Goal: Task Accomplishment & Management: Use online tool/utility

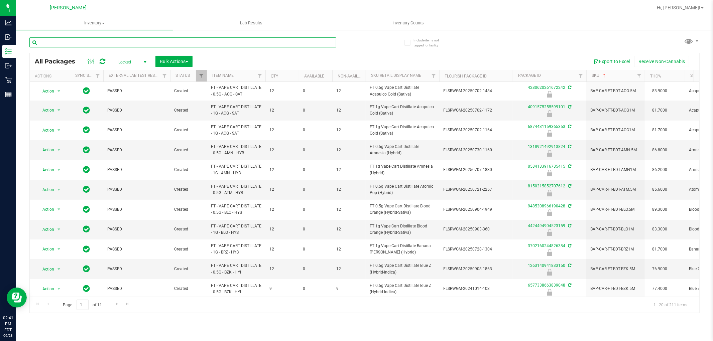
click at [103, 42] on input "text" at bounding box center [182, 42] width 307 height 10
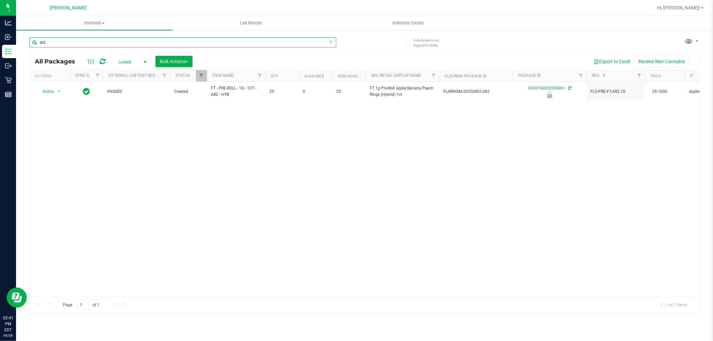
click at [72, 43] on input "arz" at bounding box center [182, 42] width 307 height 10
type input "peach ring"
click at [124, 40] on input "peach ring" at bounding box center [182, 42] width 307 height 10
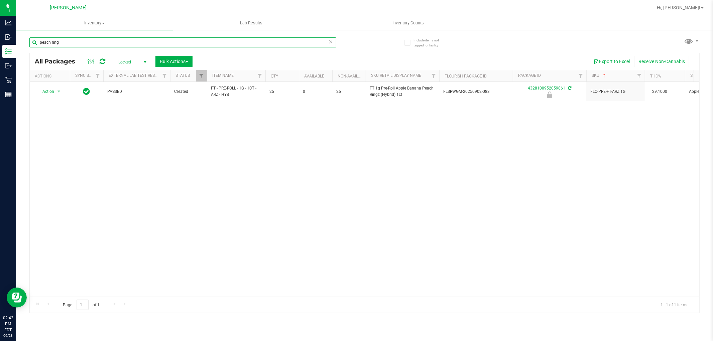
click at [124, 40] on input "peach ring" at bounding box center [182, 42] width 307 height 10
click at [110, 165] on div "Action Action Edit attributes Global inventory Locate package Package audit log…" at bounding box center [364, 189] width 669 height 215
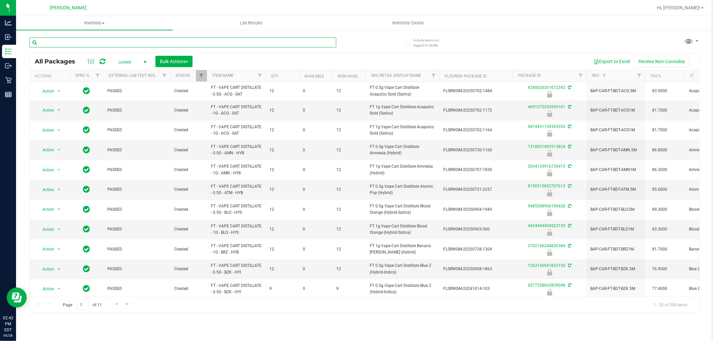
click at [113, 40] on input "text" at bounding box center [182, 42] width 307 height 10
type input "W-JUL25ARZ03-0723"
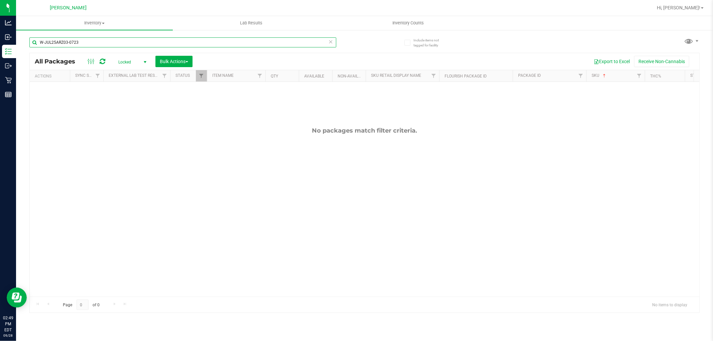
click at [99, 44] on input "W-JUL25ARZ03-0723" at bounding box center [182, 42] width 307 height 10
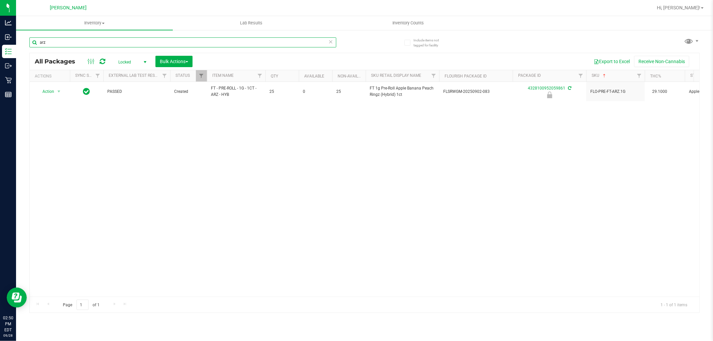
type input "arz"
click at [144, 61] on span "select" at bounding box center [144, 61] width 5 height 5
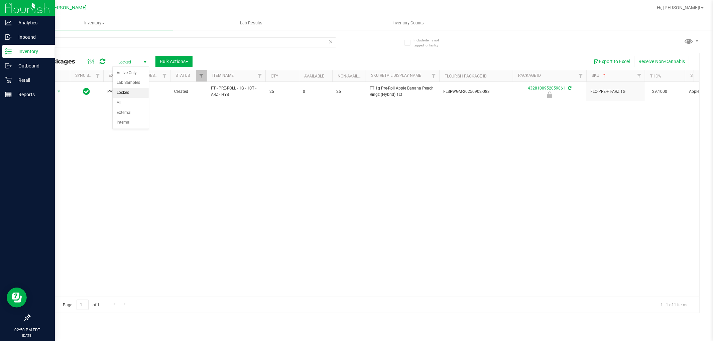
click at [8, 54] on line at bounding box center [10, 54] width 4 height 0
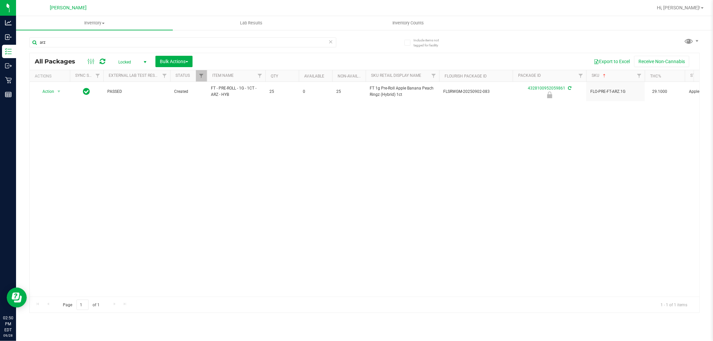
click at [117, 48] on div "arz" at bounding box center [182, 44] width 307 height 15
click at [118, 43] on input "arz" at bounding box center [182, 42] width 307 height 10
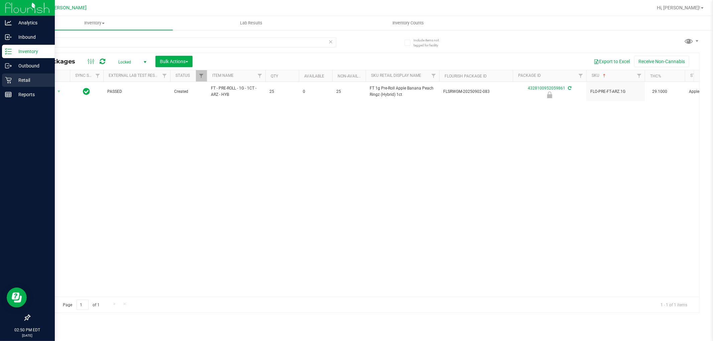
click at [15, 79] on p "Retail" at bounding box center [32, 80] width 40 height 8
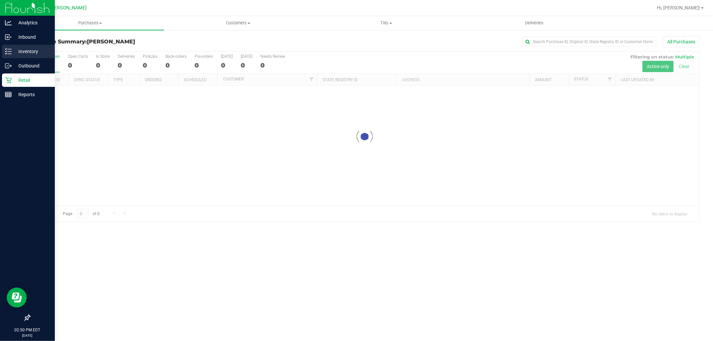
click at [30, 48] on p "Inventory" at bounding box center [32, 51] width 40 height 8
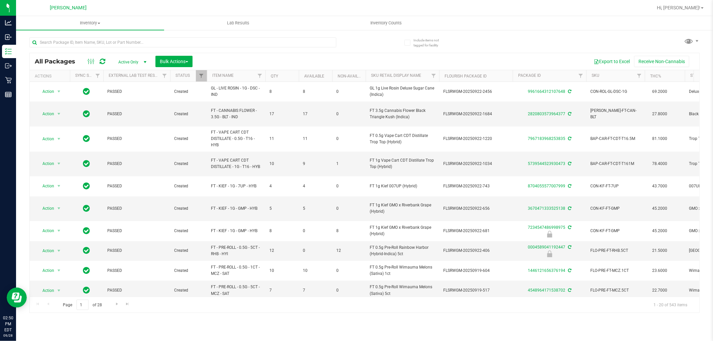
click at [101, 36] on div at bounding box center [196, 41] width 335 height 21
click at [101, 42] on input "text" at bounding box center [182, 42] width 307 height 10
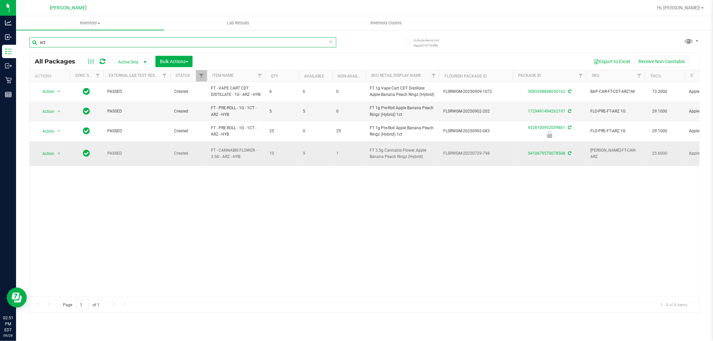
type input "arz"
click at [48, 149] on span "Action" at bounding box center [45, 153] width 18 height 9
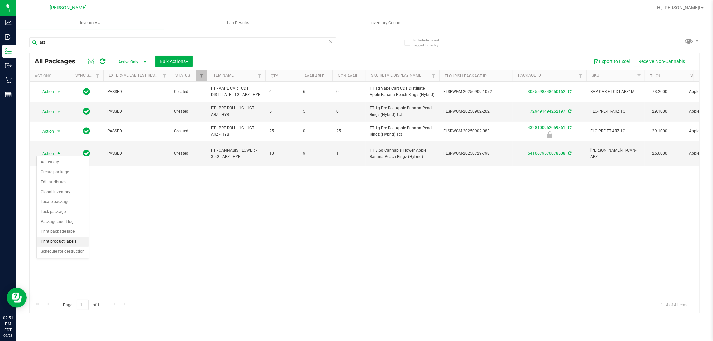
click at [65, 241] on li "Print product labels" at bounding box center [63, 242] width 52 height 10
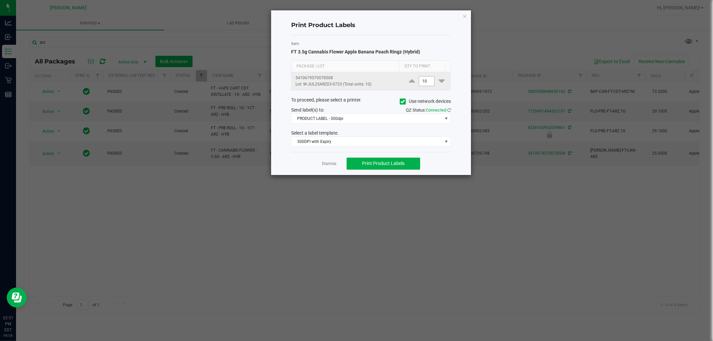
click at [425, 81] on input "10" at bounding box center [426, 81] width 15 height 9
type input "1"
click at [375, 100] on div "To proceed, please select a printer. Use network devices" at bounding box center [371, 102] width 170 height 10
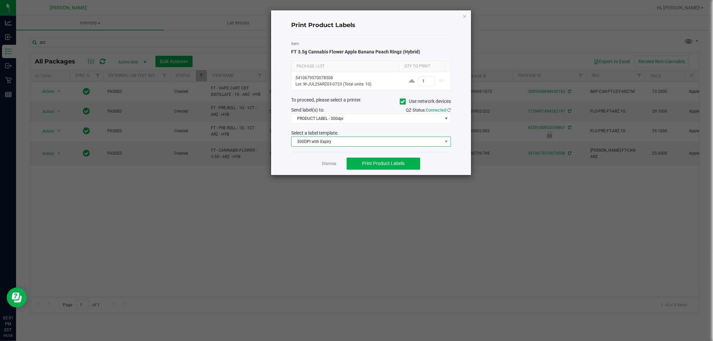
click at [375, 138] on span "300DPI with Expiry" at bounding box center [366, 141] width 151 height 9
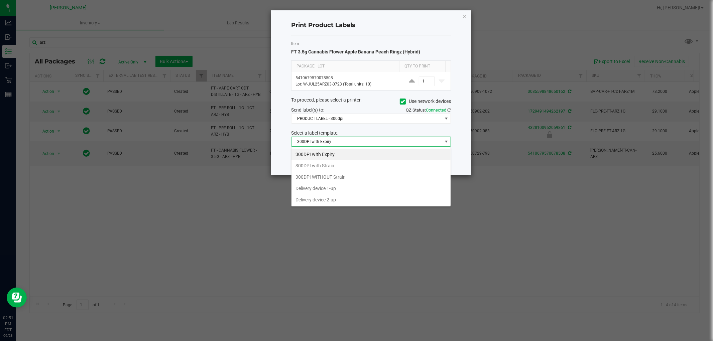
scroll to position [10, 159]
click at [361, 163] on li "300DPI with Strain" at bounding box center [370, 165] width 159 height 11
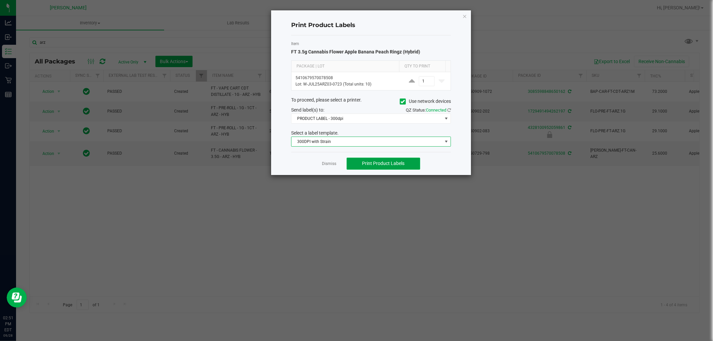
click at [383, 163] on span "Print Product Labels" at bounding box center [383, 163] width 42 height 5
click at [323, 161] on app-cancel-button "Dismiss" at bounding box center [329, 163] width 14 height 7
click at [327, 165] on link "Dismiss" at bounding box center [329, 164] width 14 height 6
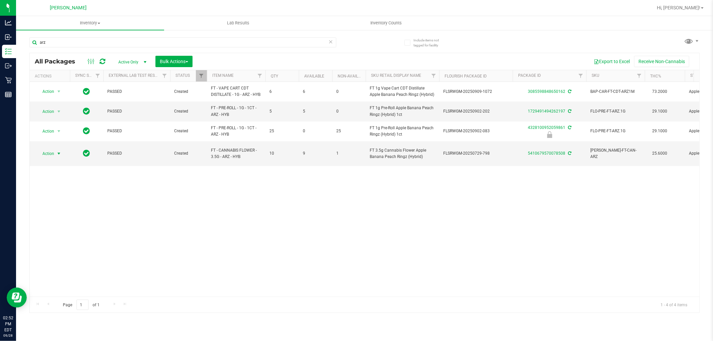
click at [383, 267] on div "Action Action Adjust qty Create package Edit attributes Global inventory Locate…" at bounding box center [364, 189] width 669 height 215
